Goal: Transaction & Acquisition: Purchase product/service

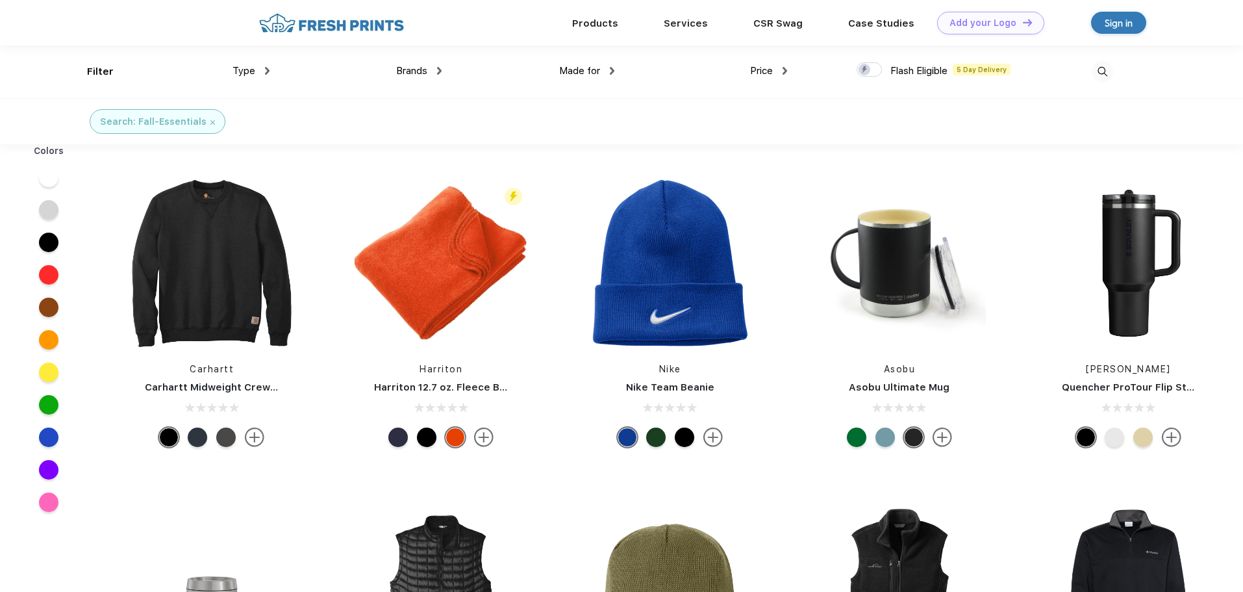
click at [47, 183] on div at bounding box center [48, 177] width 19 height 19
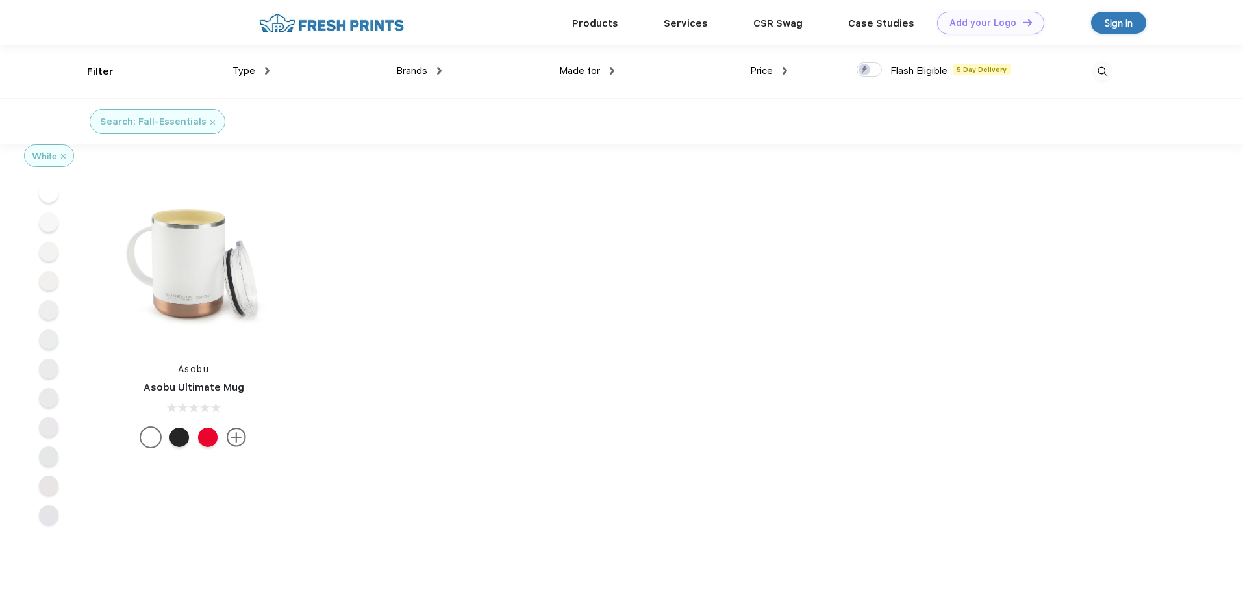
click at [47, 218] on div at bounding box center [48, 221] width 19 height 19
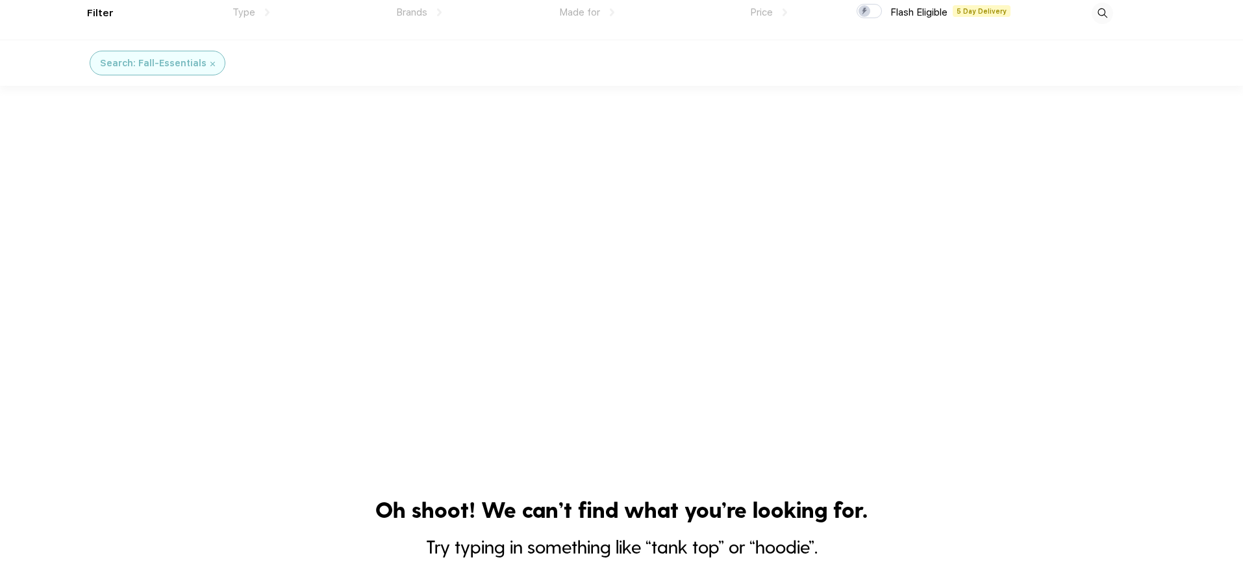
scroll to position [130, 0]
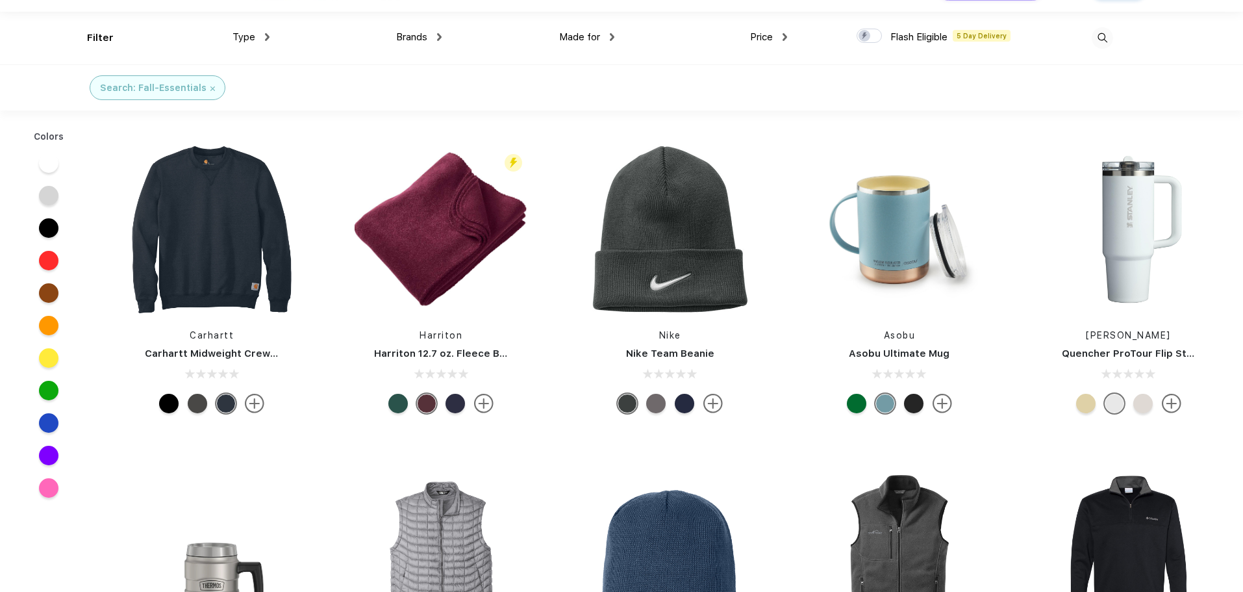
scroll to position [65, 0]
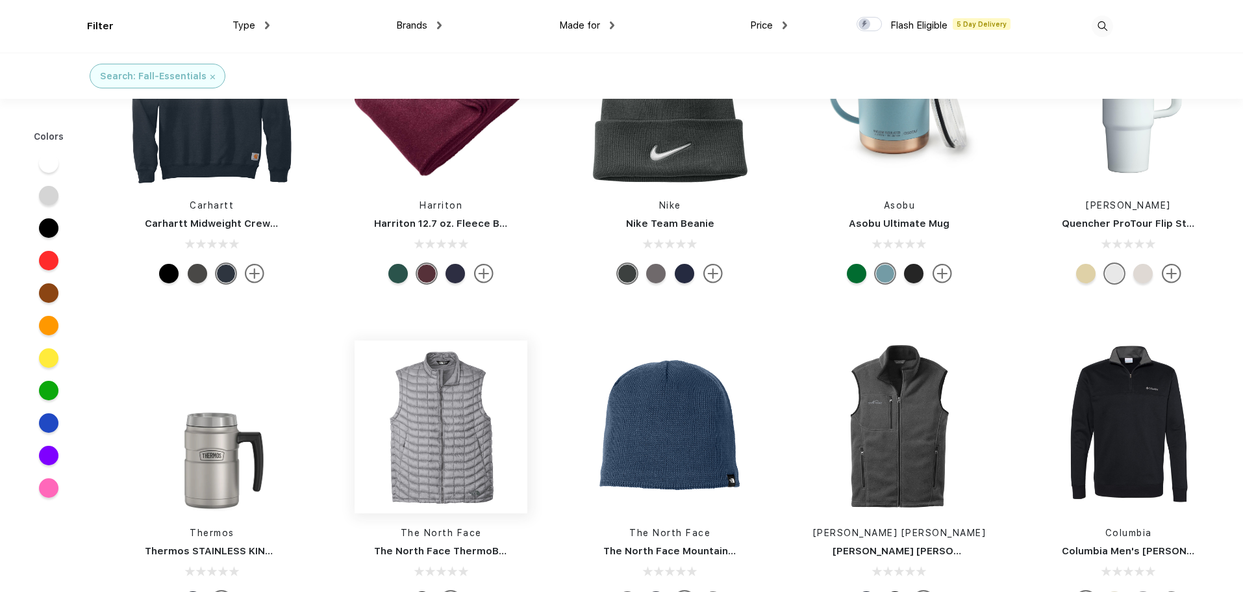
click at [421, 424] on img at bounding box center [441, 426] width 173 height 173
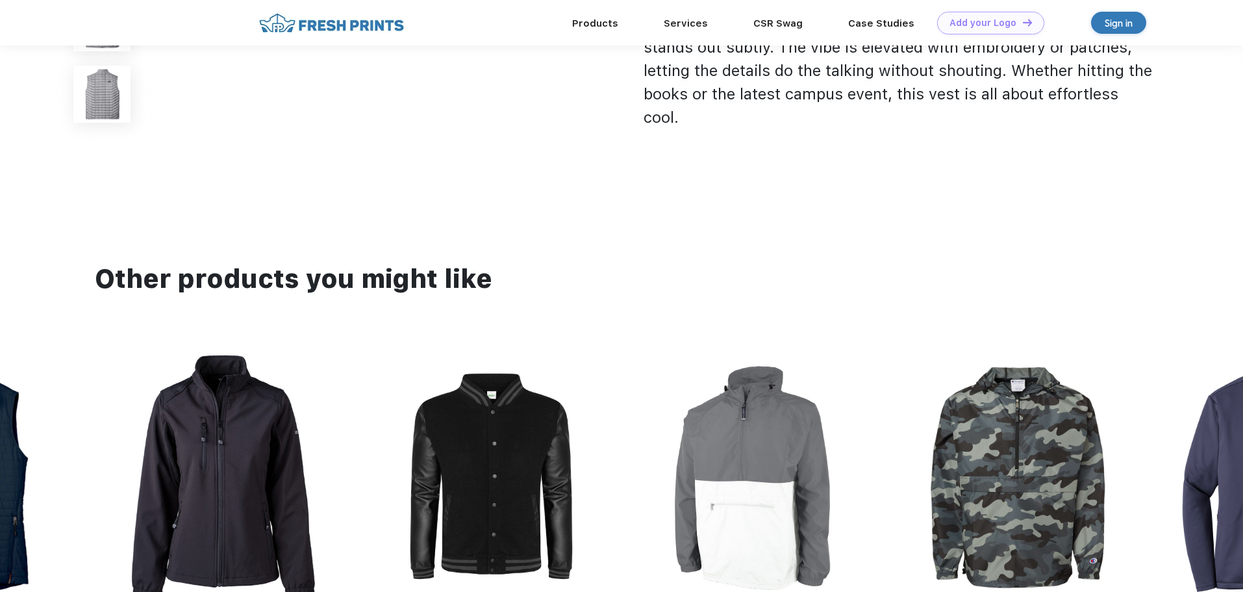
scroll to position [1324, 0]
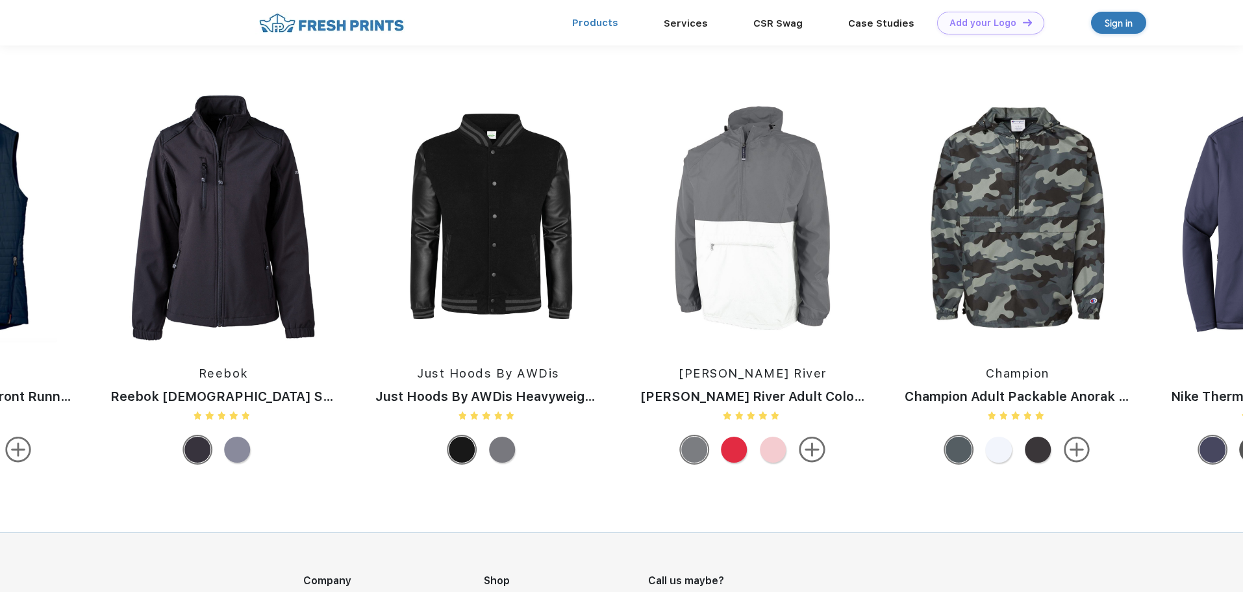
click at [610, 26] on link "Products" at bounding box center [595, 23] width 46 height 12
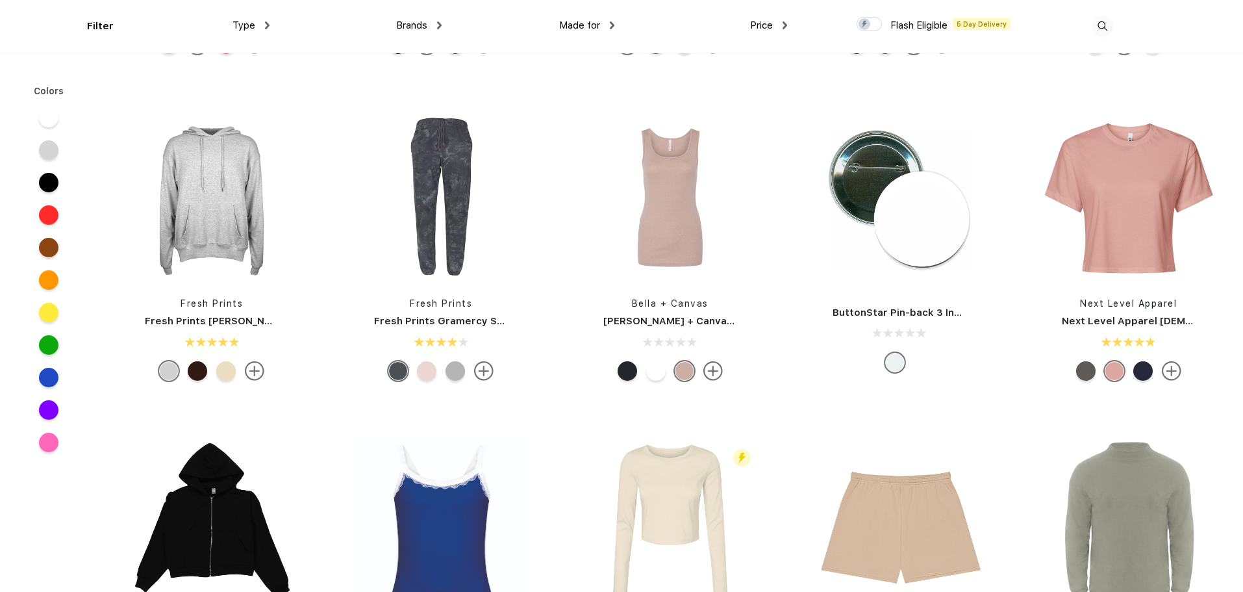
scroll to position [5393, 0]
